Goal: Communication & Community: Participate in discussion

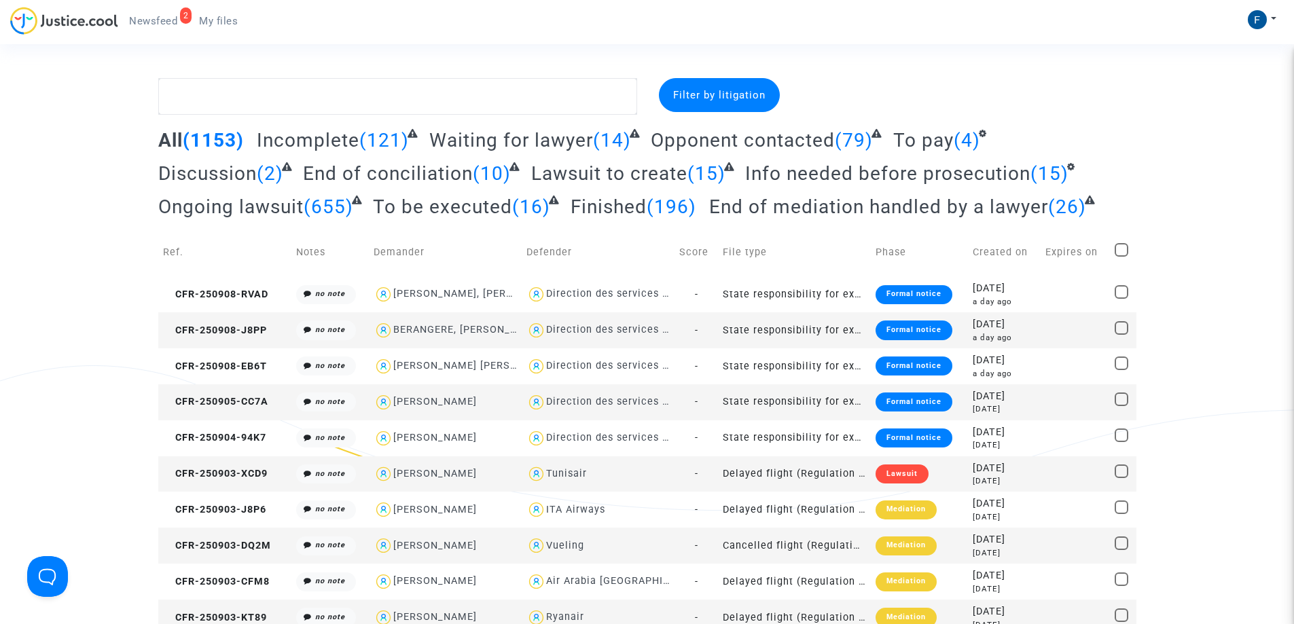
click at [145, 20] on span "Newsfeed" at bounding box center [153, 21] width 48 height 12
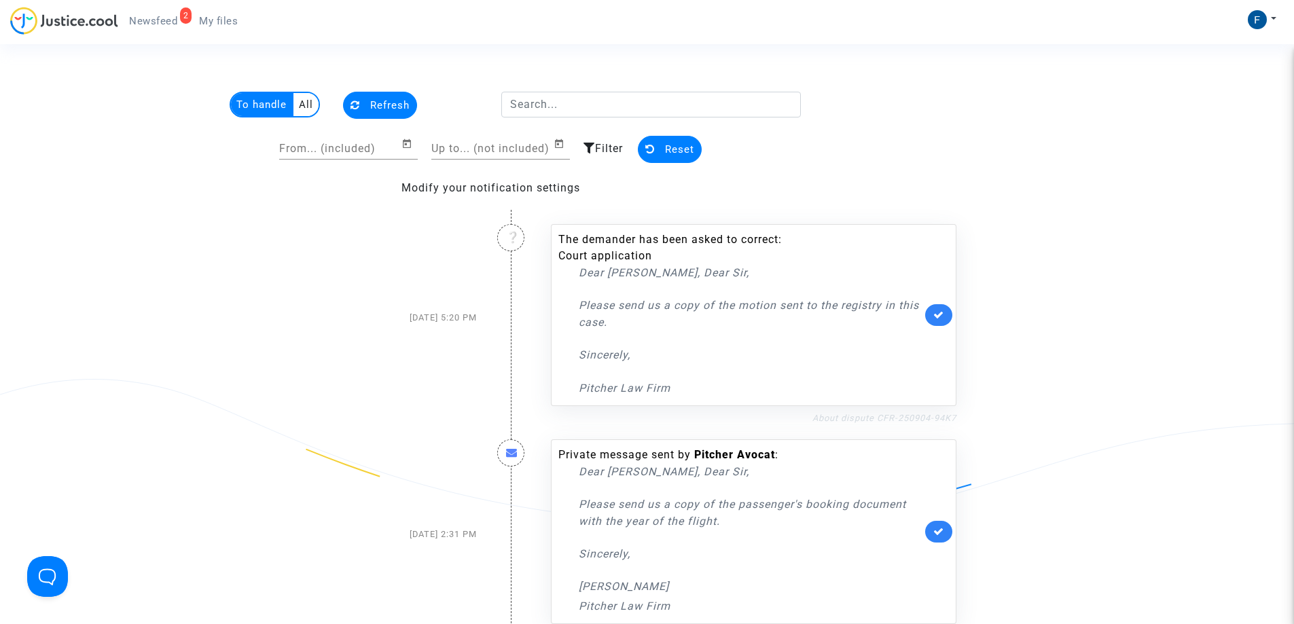
click at [929, 416] on link "About dispute CFR-250904-94K7" at bounding box center [885, 418] width 144 height 10
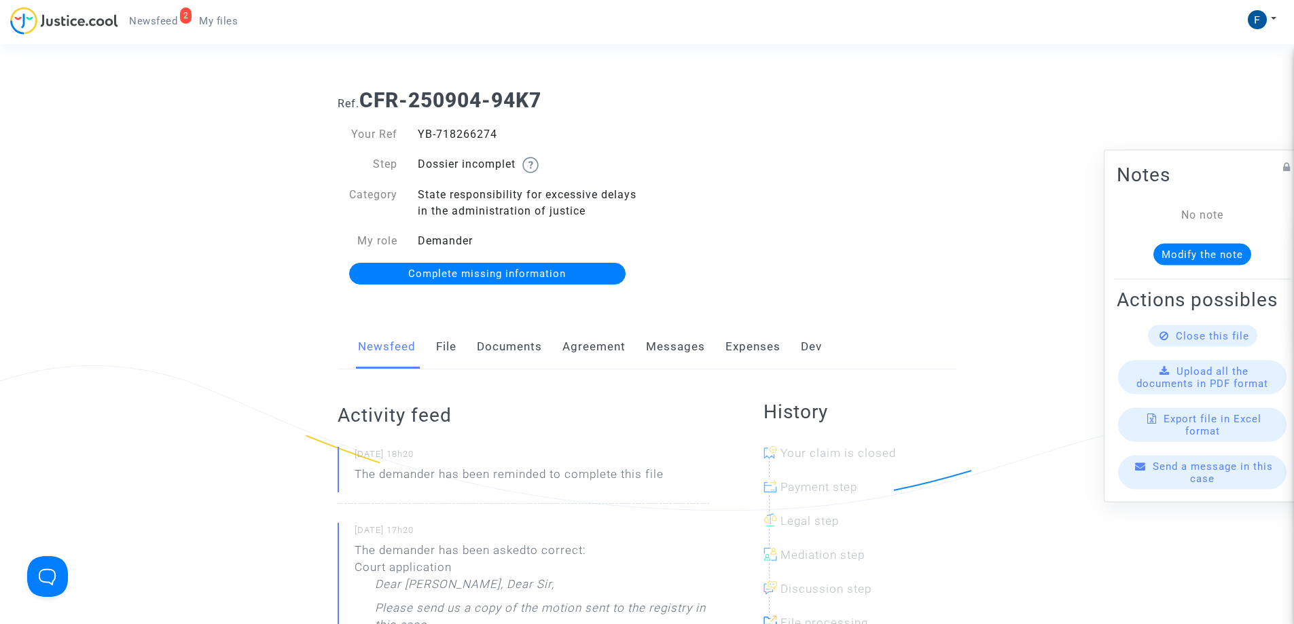
click at [665, 347] on link "Messages" at bounding box center [675, 347] width 59 height 45
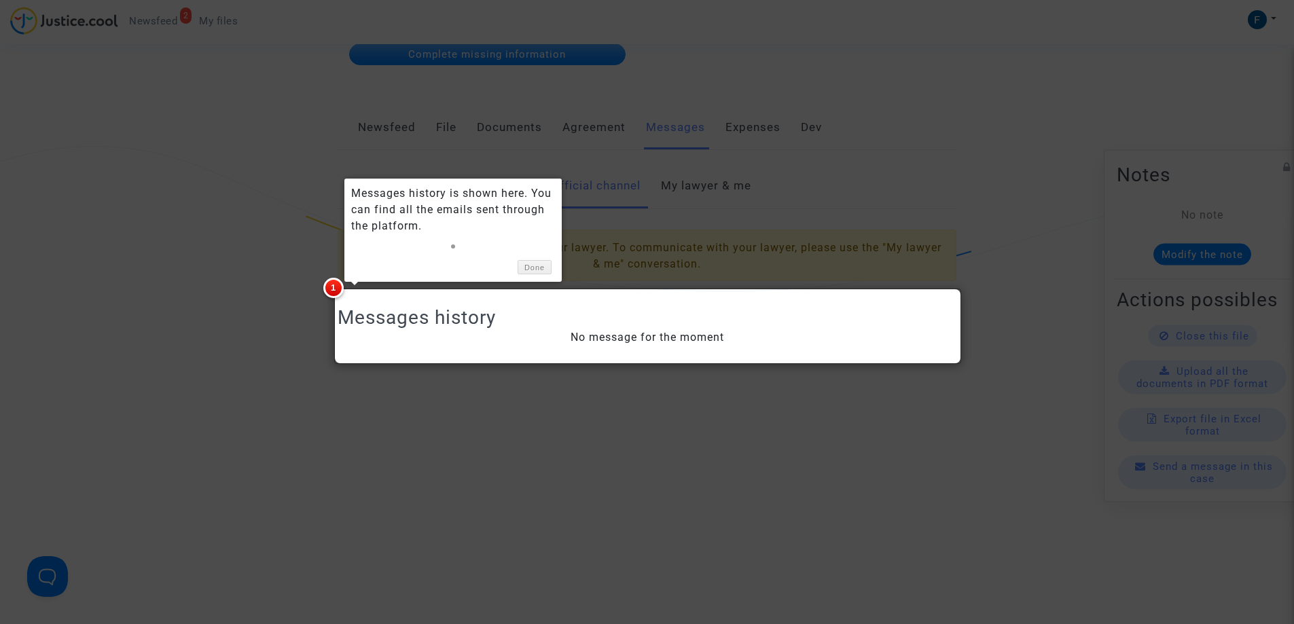
scroll to position [204, 0]
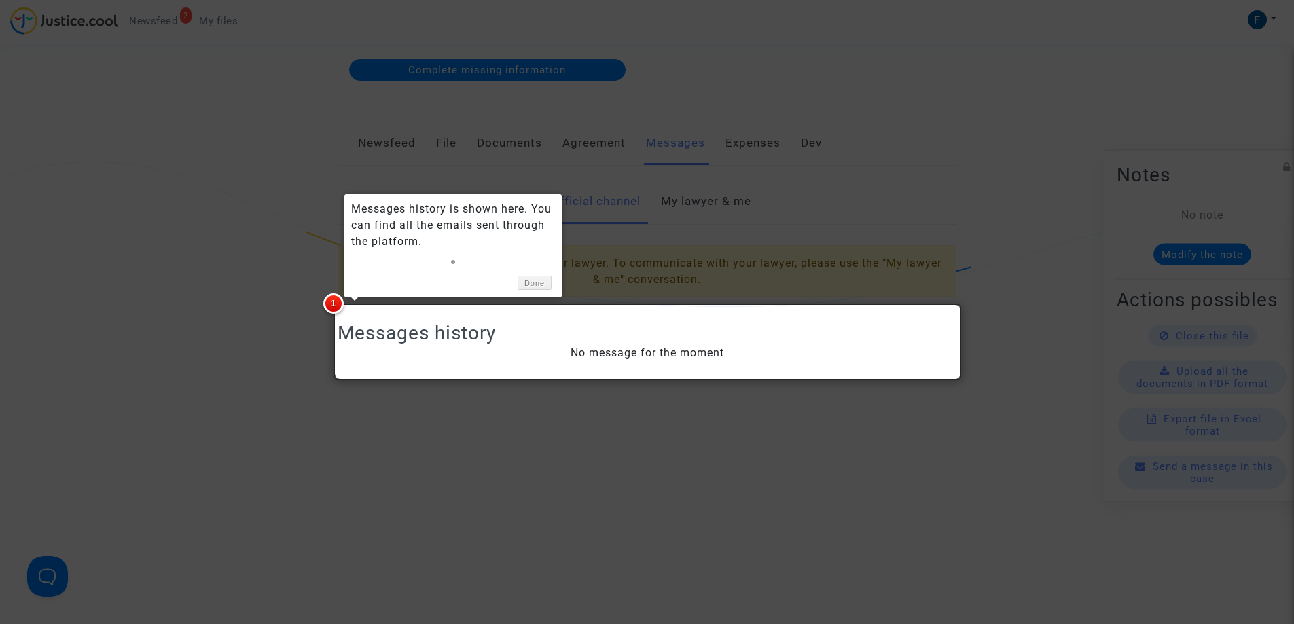
drag, startPoint x: 678, startPoint y: 207, endPoint x: 699, endPoint y: 203, distance: 20.7
click at [679, 207] on div at bounding box center [647, 312] width 1294 height 624
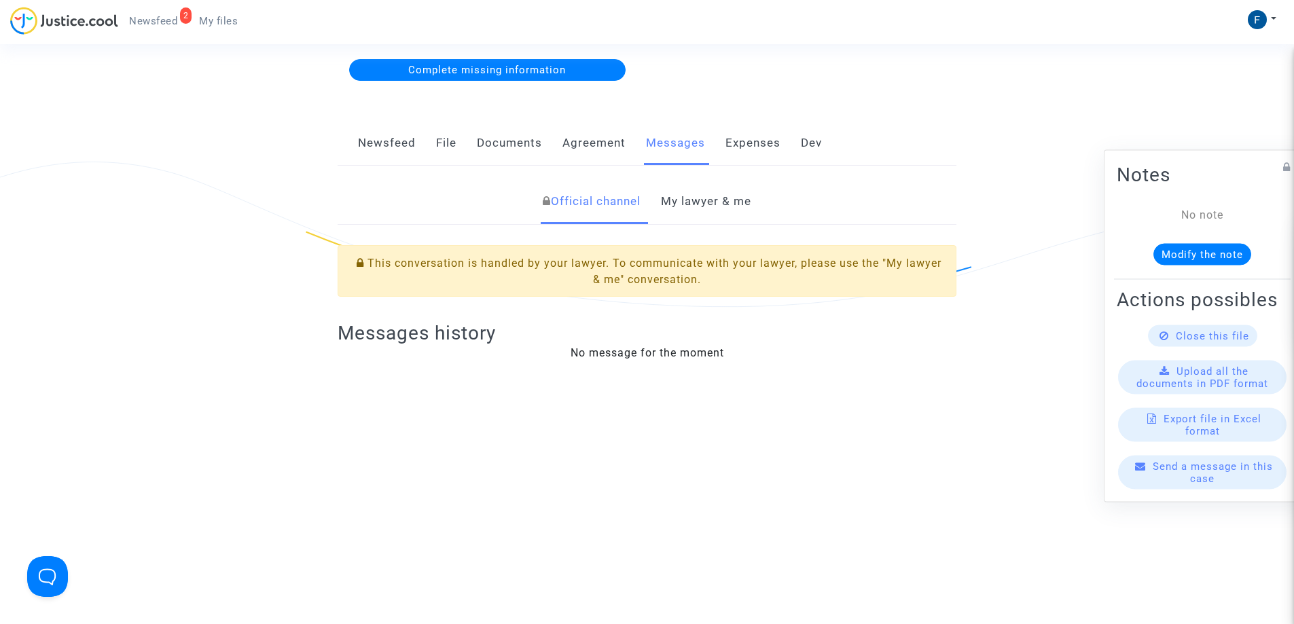
click at [692, 204] on link "My lawyer & me" at bounding box center [706, 201] width 90 height 45
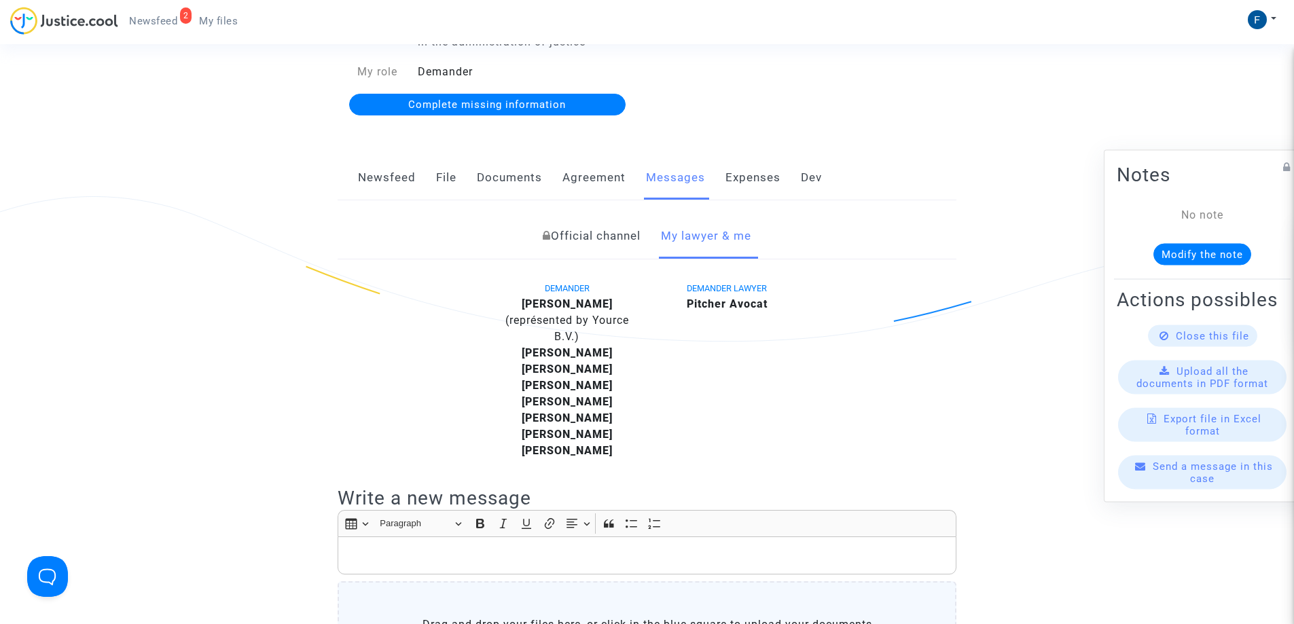
scroll to position [68, 0]
